Goal: Information Seeking & Learning: Learn about a topic

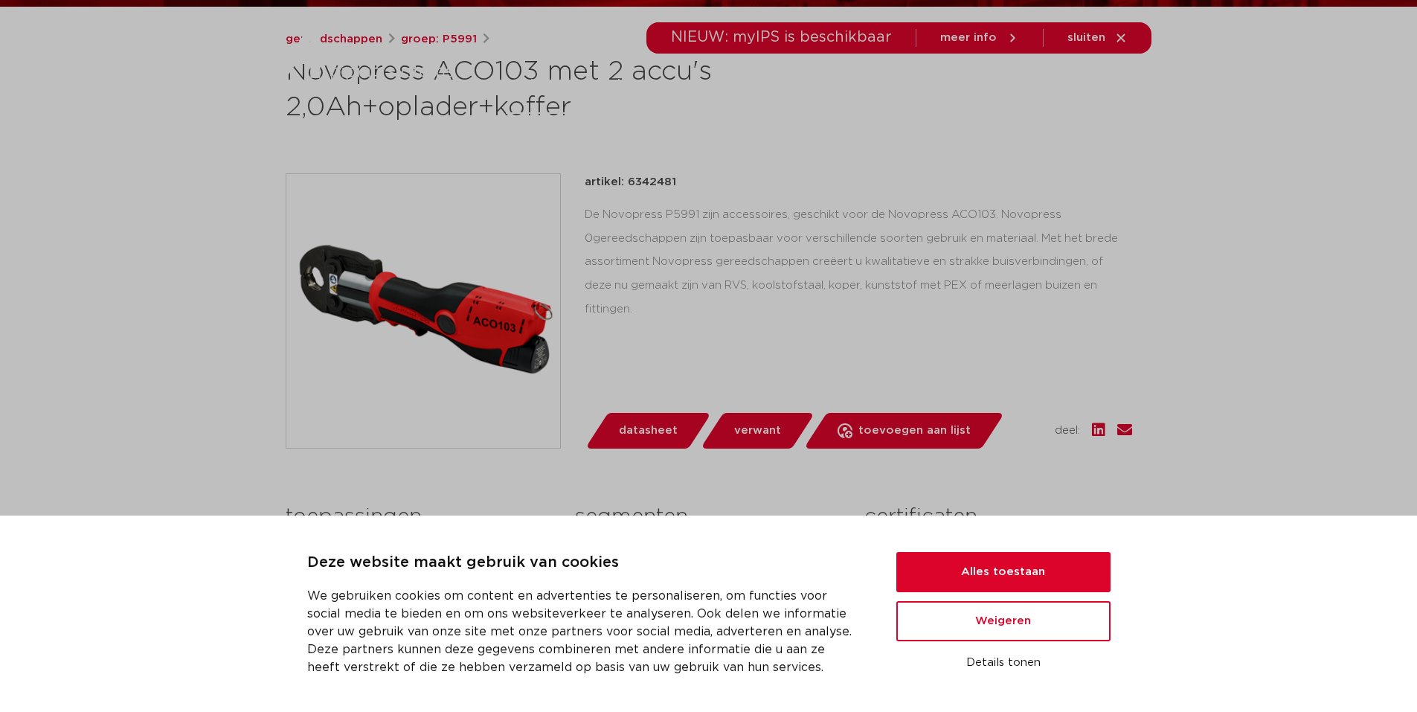
scroll to position [233, 0]
click at [1030, 558] on button "Alles toestaan" at bounding box center [1004, 572] width 214 height 40
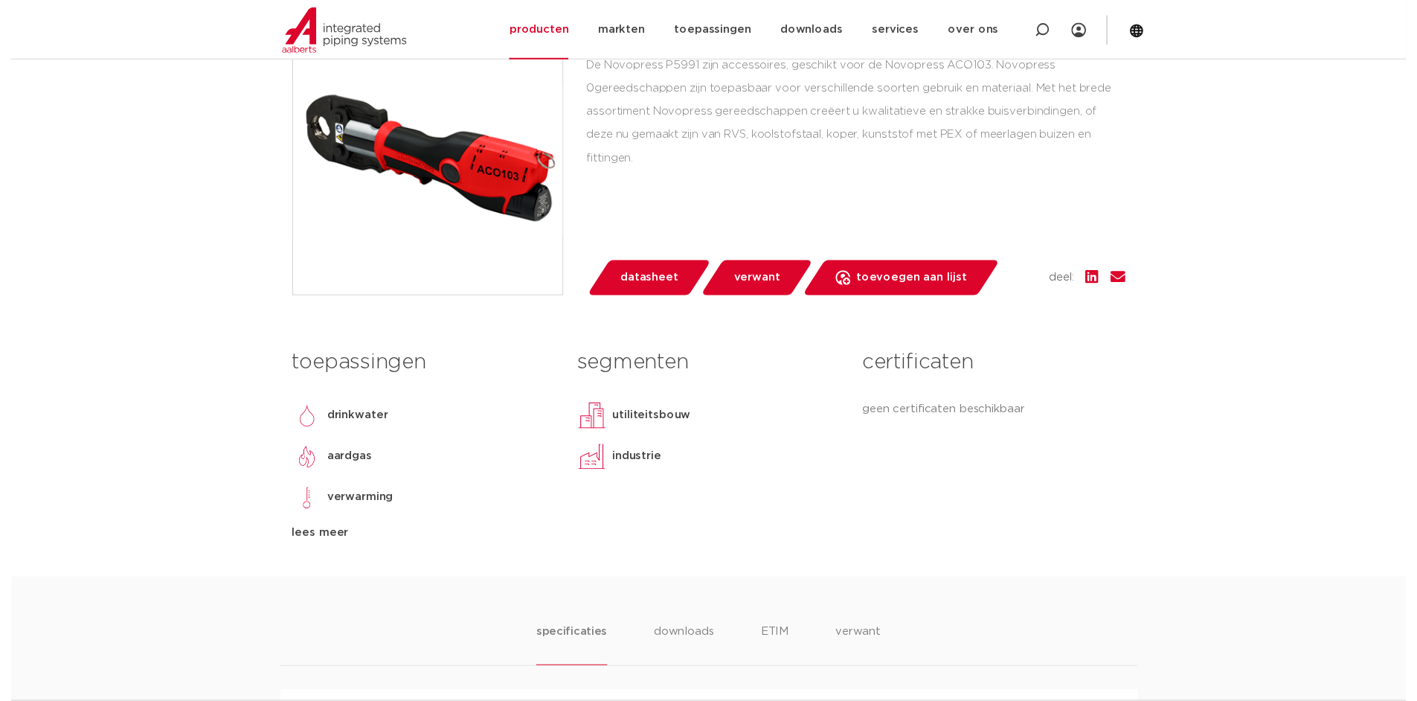
scroll to position [456, 0]
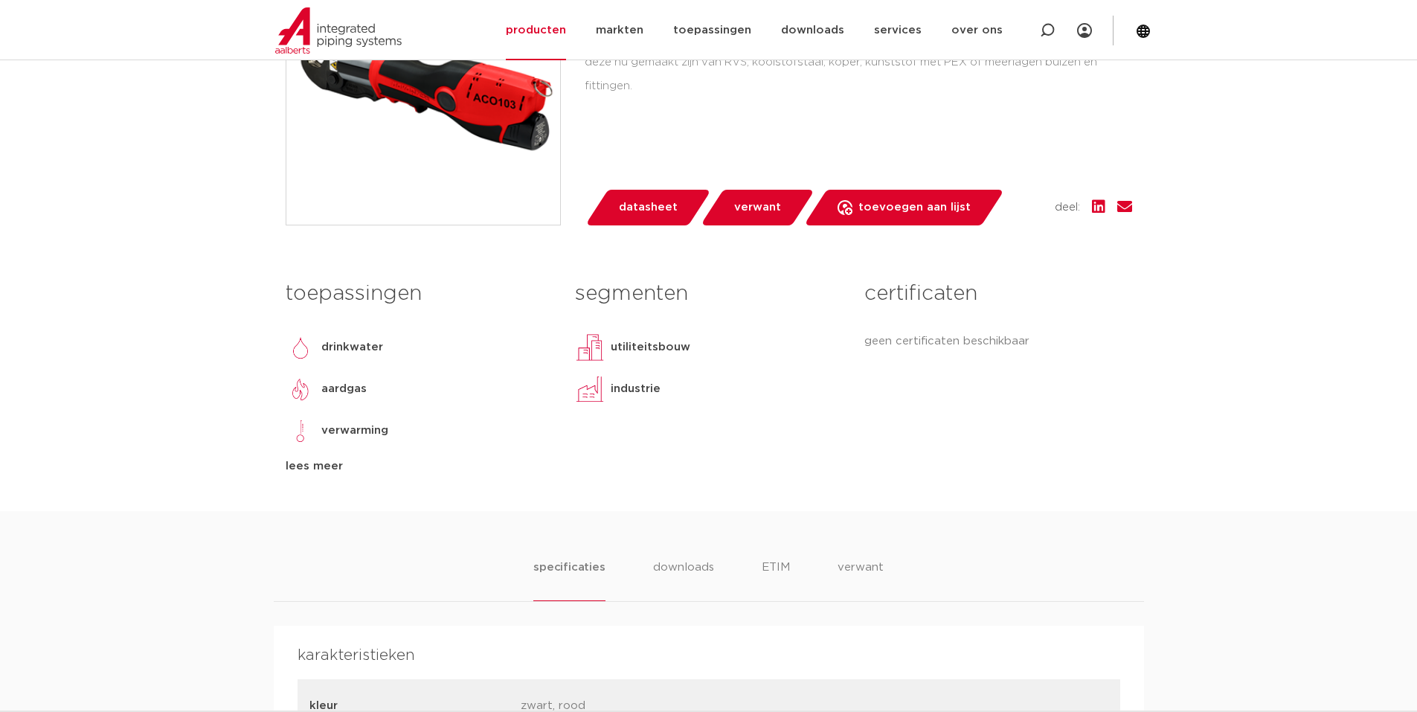
click at [655, 205] on span "datasheet" at bounding box center [648, 208] width 59 height 24
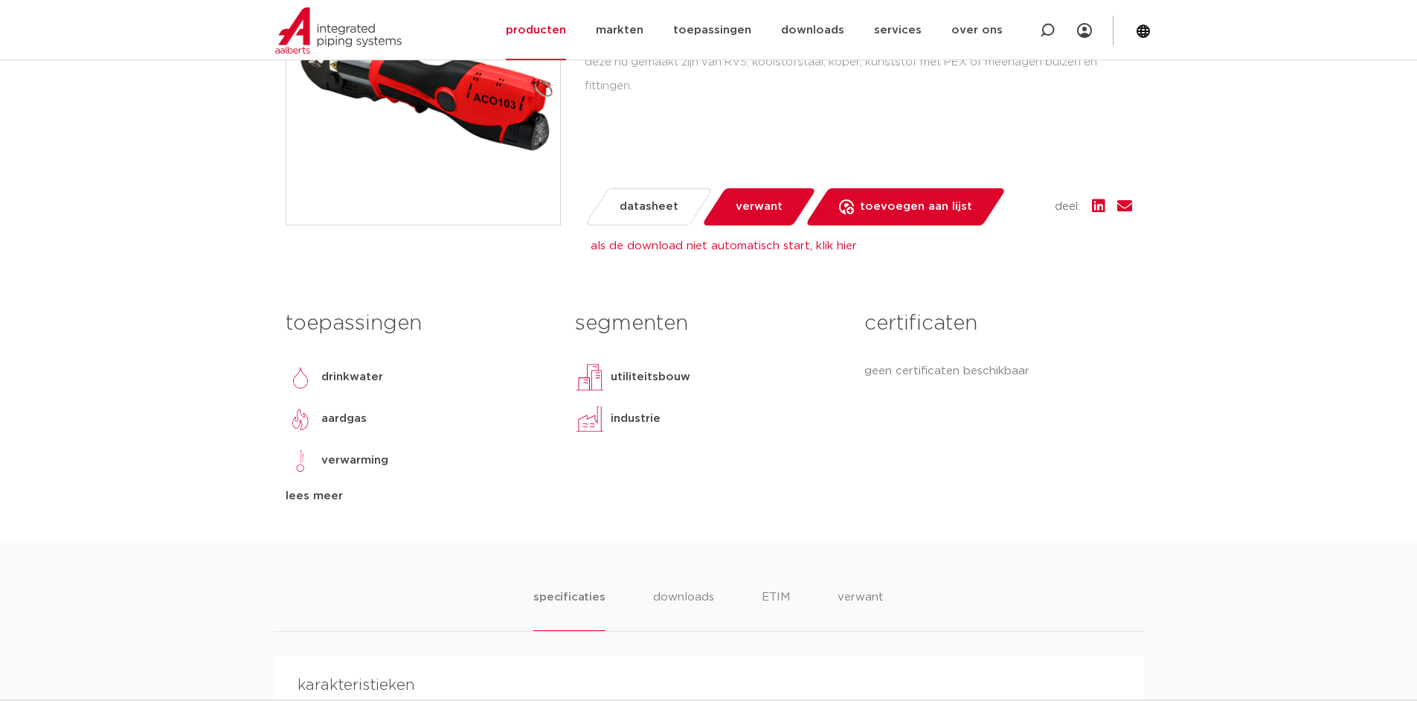
click at [743, 205] on span "verwant" at bounding box center [759, 207] width 47 height 24
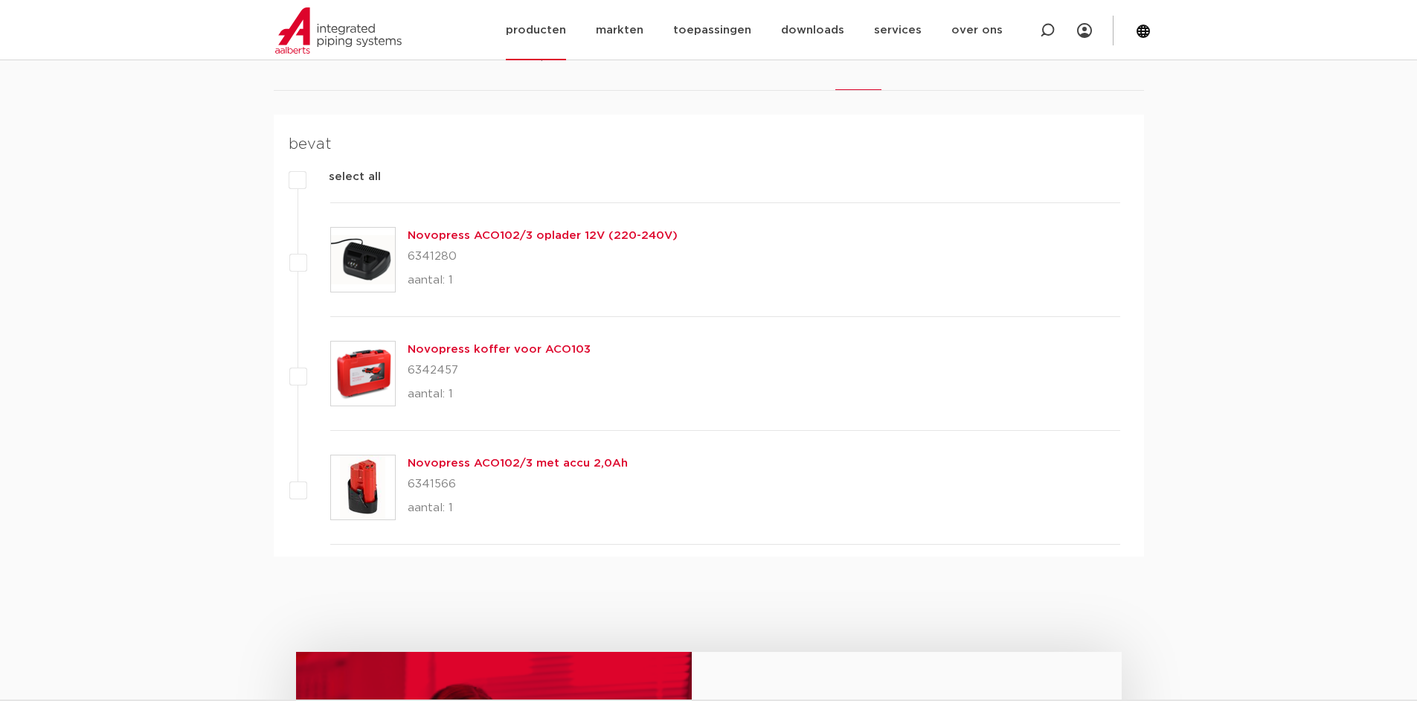
scroll to position [456, 0]
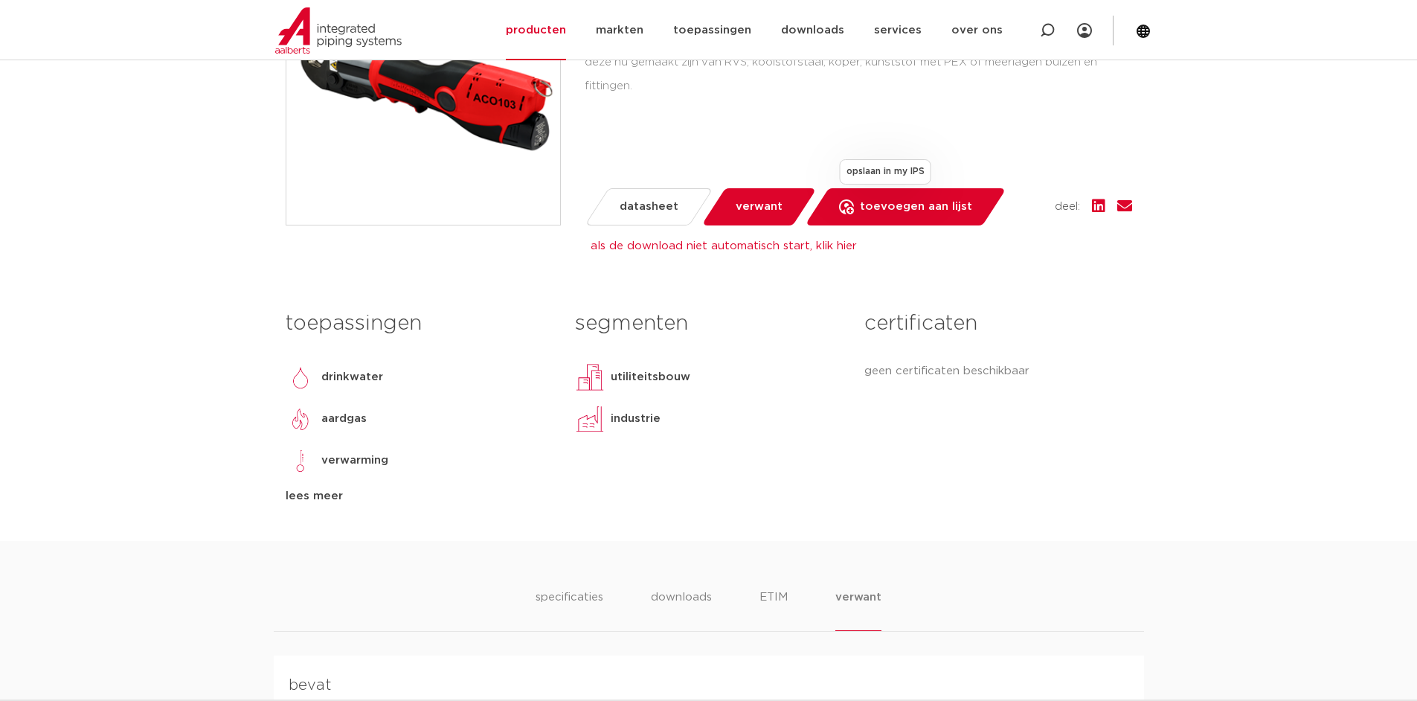
click at [920, 207] on span "toevoegen aan lijst" at bounding box center [916, 207] width 112 height 24
click at [729, 31] on link "toepassingen" at bounding box center [712, 30] width 78 height 60
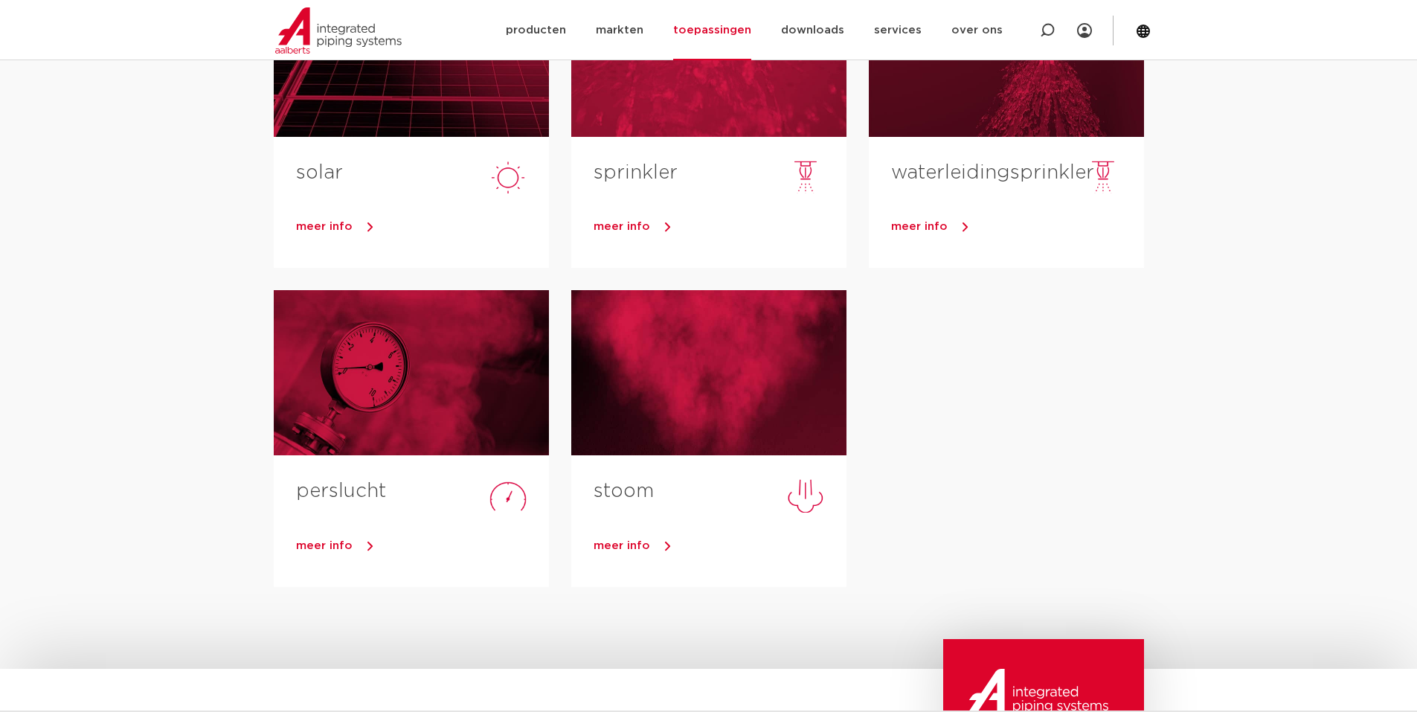
scroll to position [223, 0]
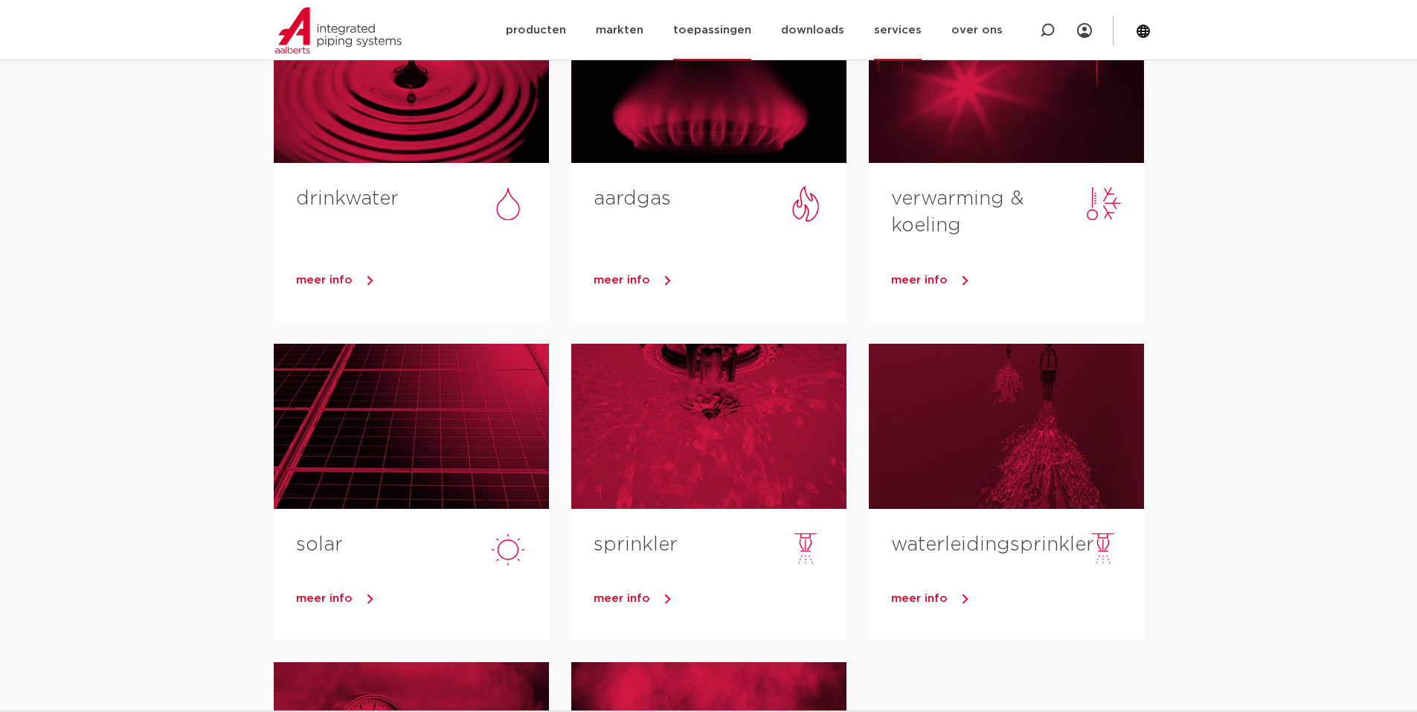
click at [907, 31] on link "services" at bounding box center [898, 30] width 48 height 60
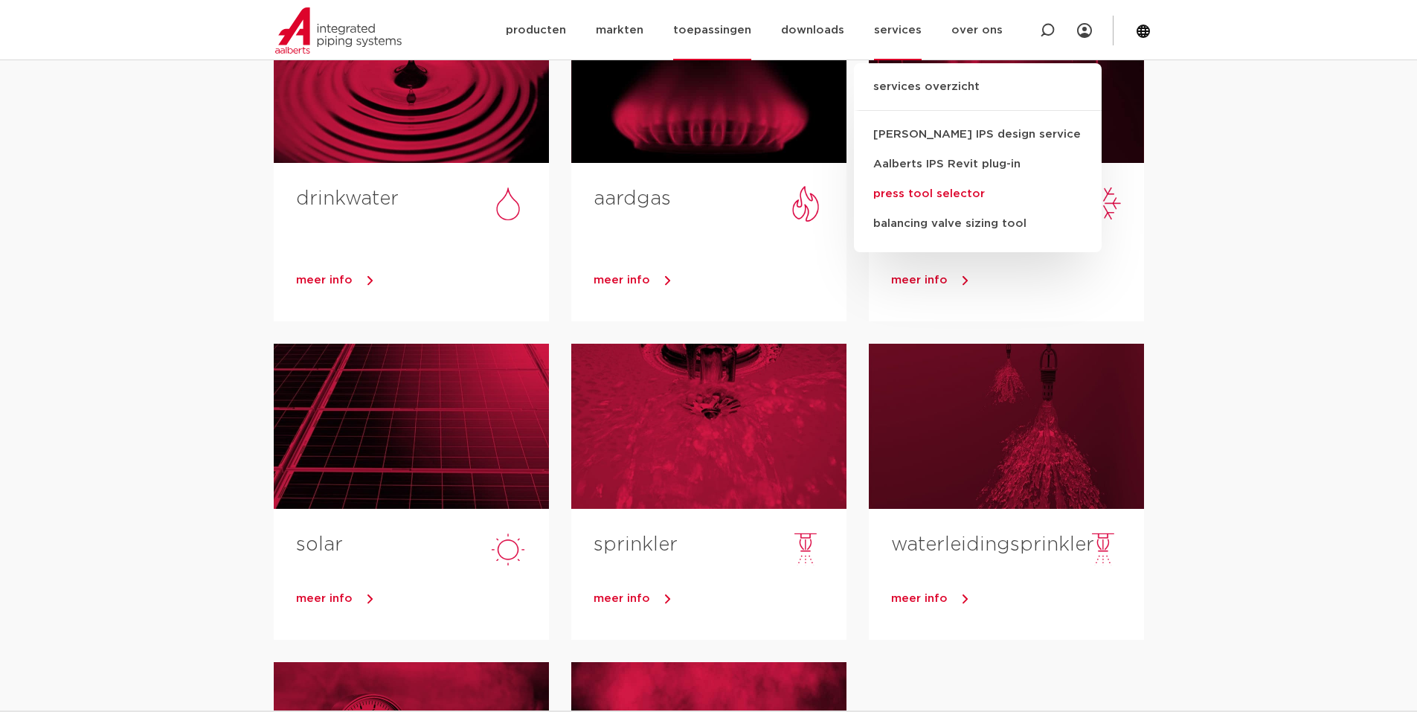
click at [914, 193] on link "press tool selector" at bounding box center [978, 194] width 248 height 30
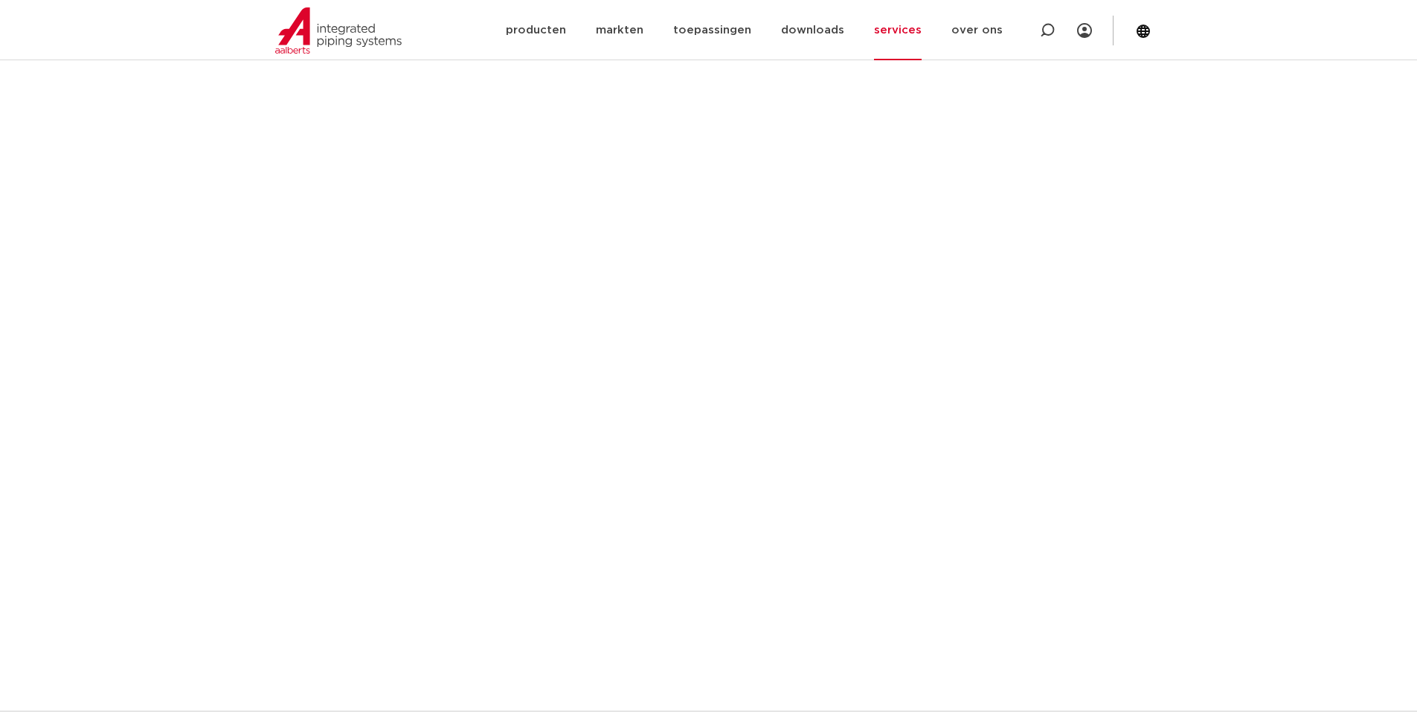
scroll to position [967, 0]
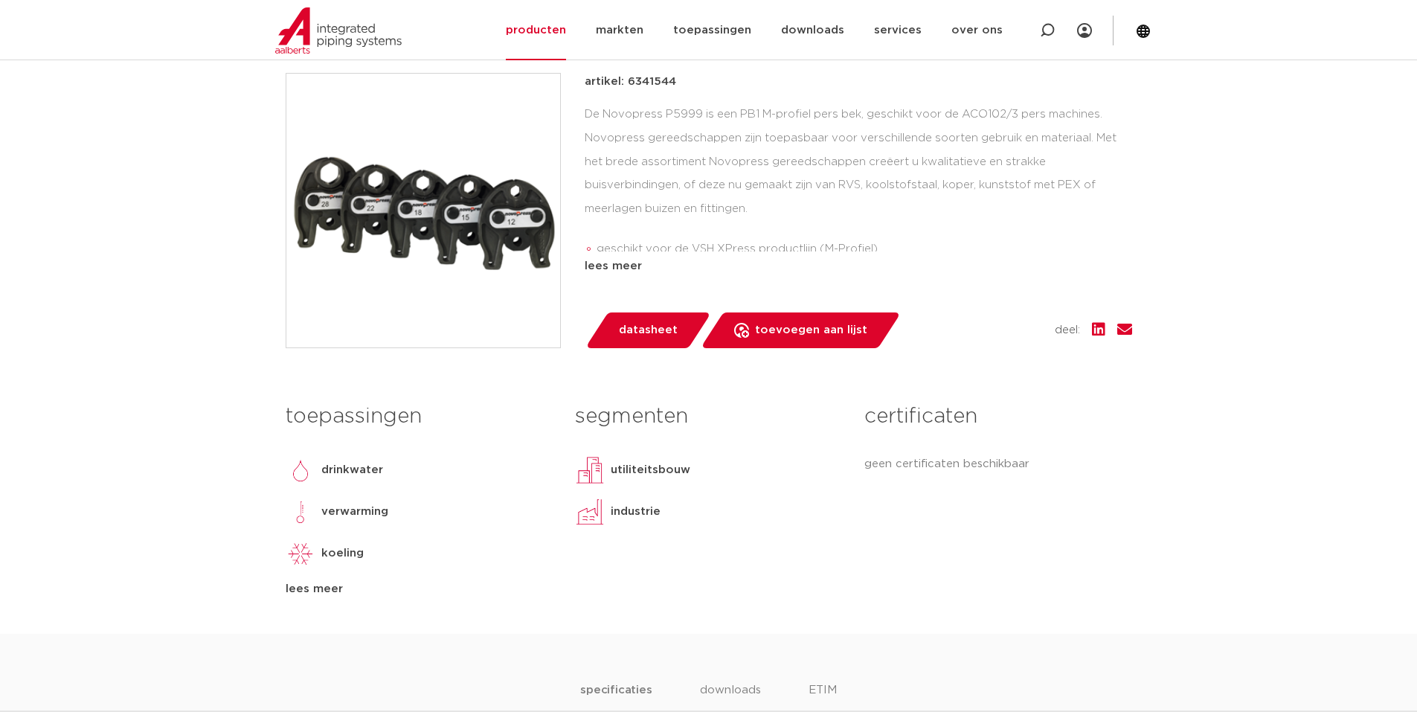
scroll to position [223, 0]
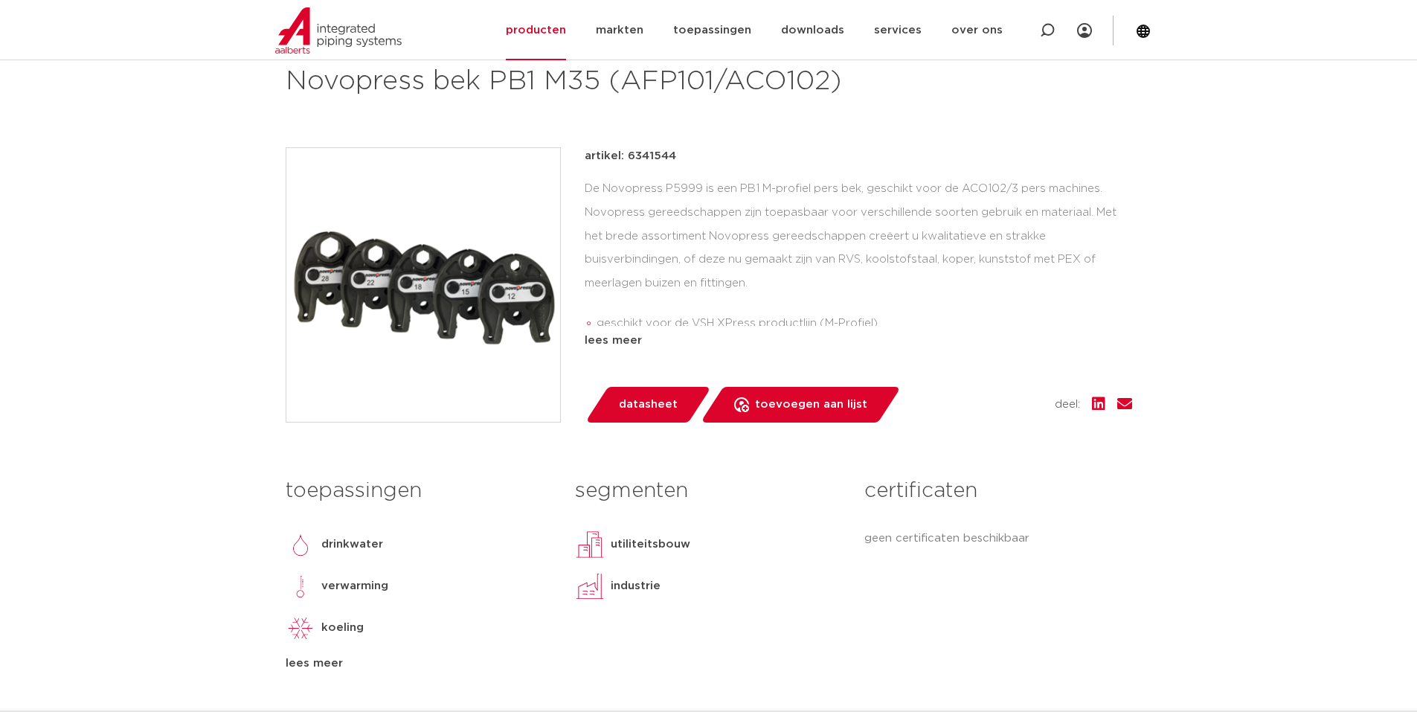
click at [541, 307] on img at bounding box center [423, 285] width 274 height 274
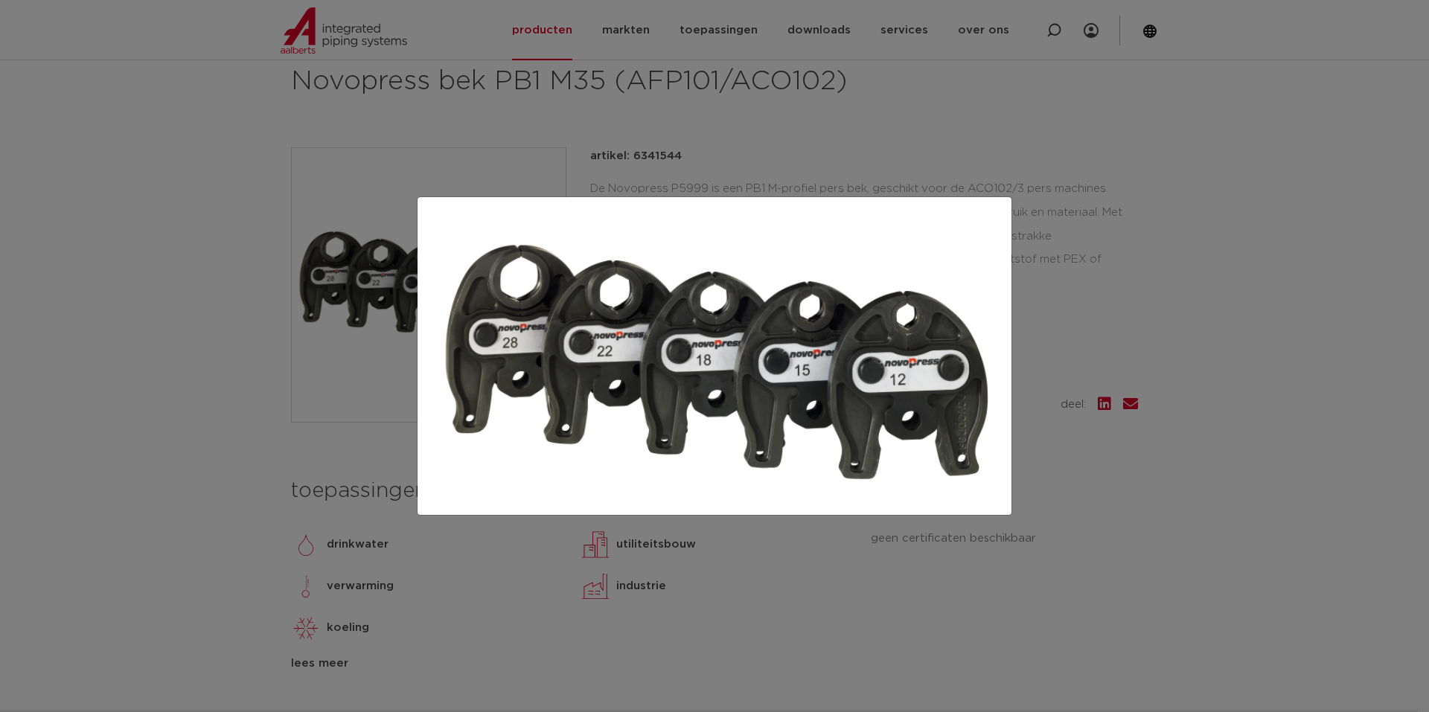
click at [167, 310] on div at bounding box center [714, 356] width 1429 height 712
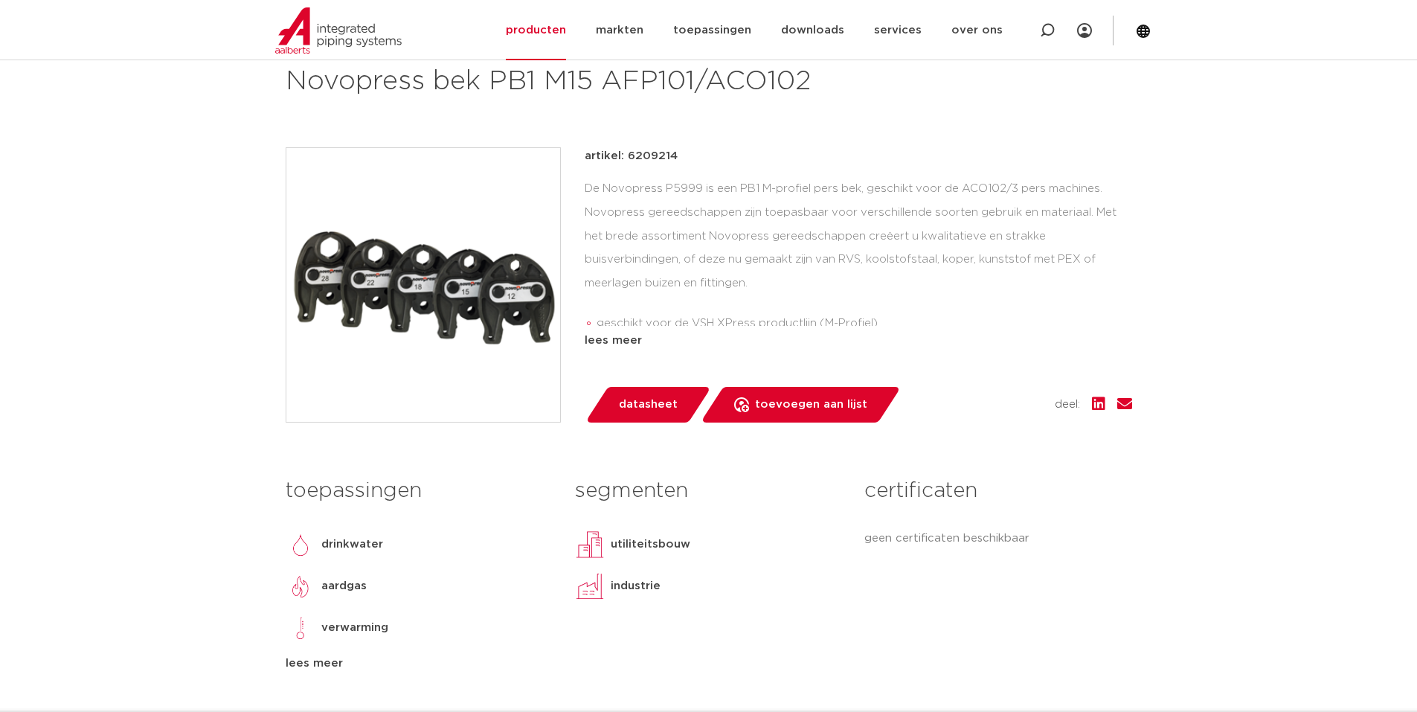
scroll to position [74, 0]
